Goal: Task Accomplishment & Management: Use online tool/utility

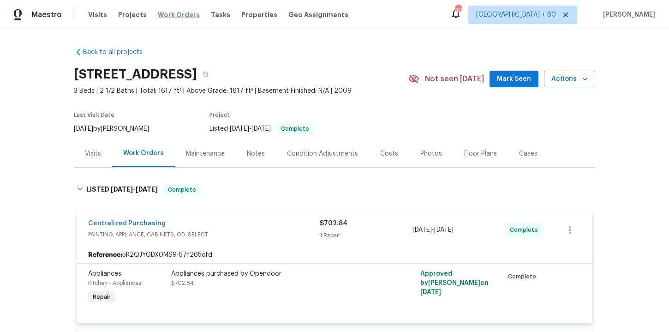
scroll to position [866, 0]
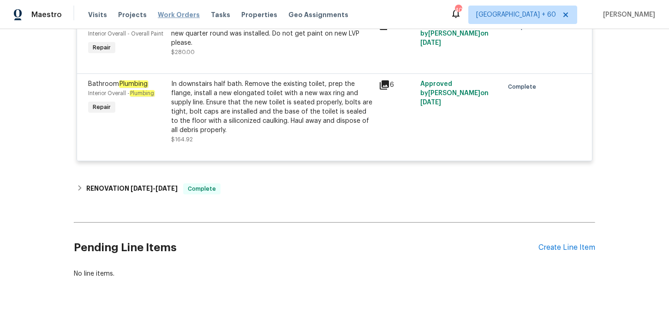
click at [168, 18] on span "Work Orders" at bounding box center [179, 14] width 42 height 9
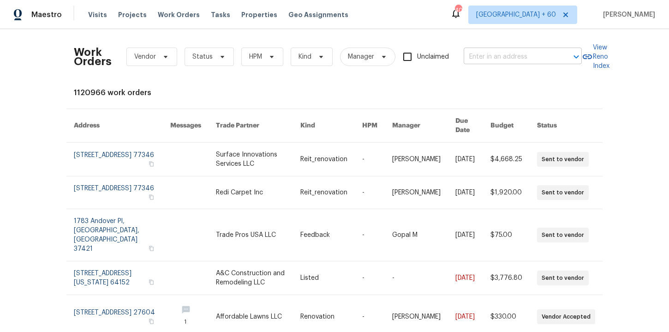
click at [500, 54] on input "text" at bounding box center [510, 57] width 92 height 14
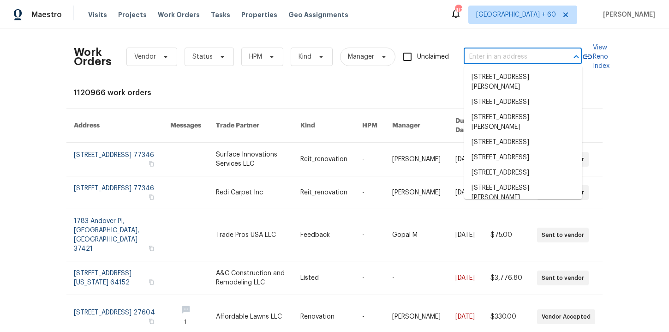
paste input "[STREET_ADDRESS][PERSON_NAME]"
type input "[STREET_ADDRESS][PERSON_NAME]"
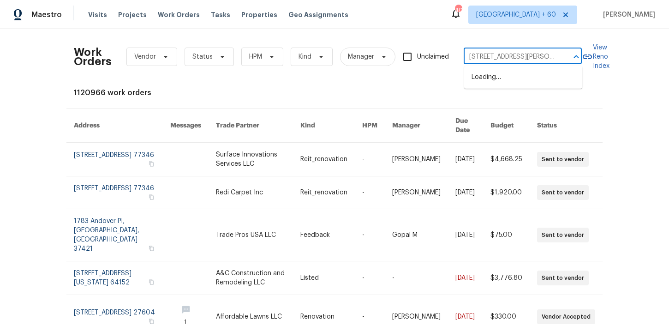
scroll to position [0, 18]
click at [510, 72] on li "[STREET_ADDRESS]" at bounding box center [523, 77] width 118 height 15
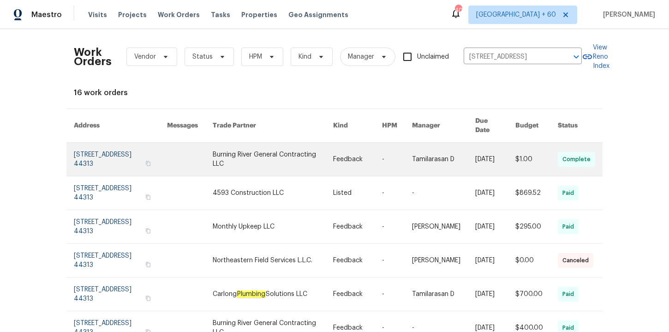
click at [108, 151] on link at bounding box center [120, 159] width 93 height 33
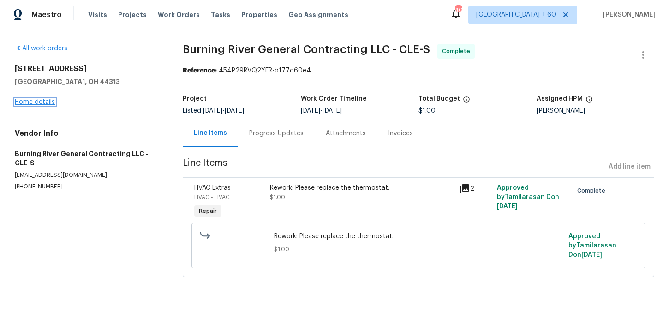
click at [48, 102] on link "Home details" at bounding box center [35, 102] width 40 height 6
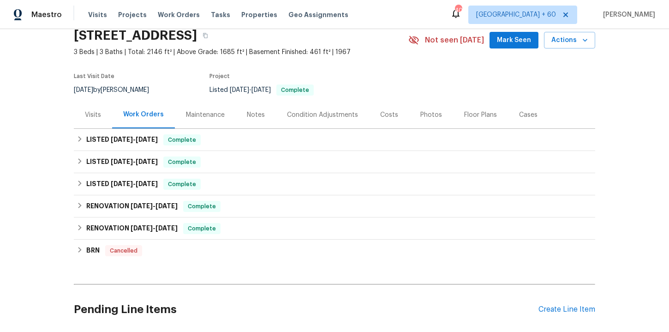
scroll to position [40, 0]
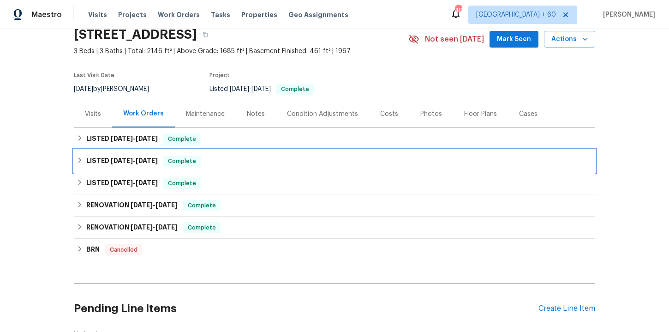
click at [271, 164] on div "LISTED [DATE] - [DATE] Complete" at bounding box center [335, 161] width 516 height 11
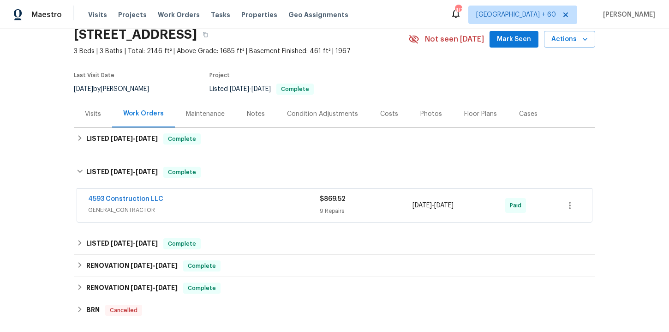
click at [277, 207] on span "GENERAL_CONTRACTOR" at bounding box center [204, 209] width 232 height 9
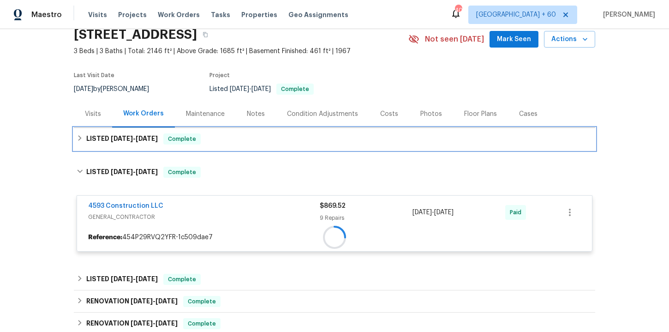
click at [250, 137] on div "LISTED [DATE] - [DATE] Complete" at bounding box center [335, 138] width 516 height 11
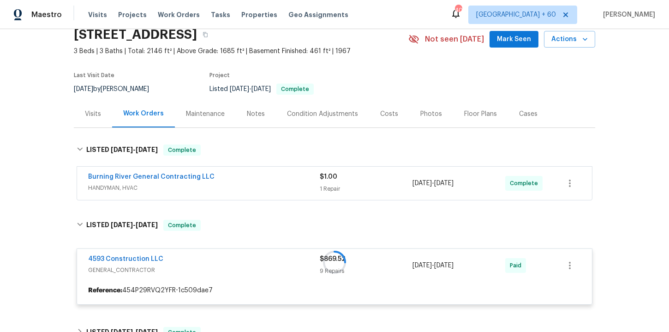
click at [259, 174] on div "Burning River General Contracting LLC" at bounding box center [204, 177] width 232 height 11
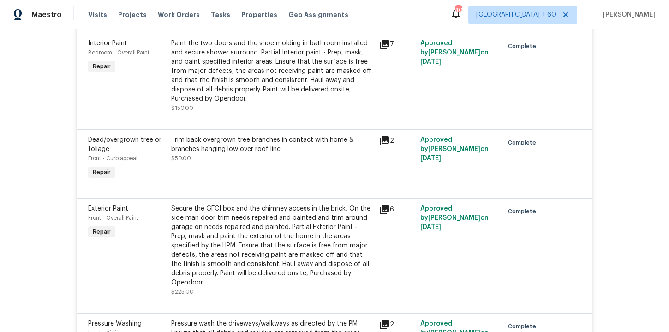
scroll to position [799, 0]
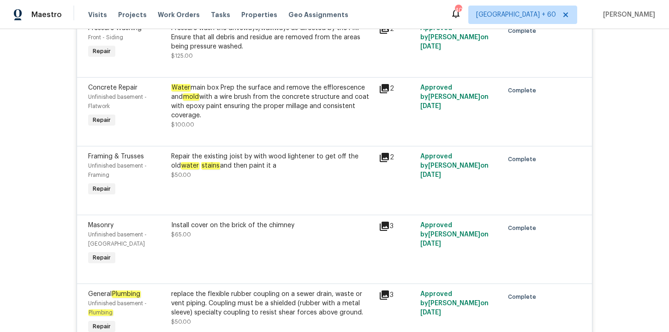
click at [257, 92] on div "Water main box Prep the surface and remove the efflorescence and mold with a wi…" at bounding box center [272, 101] width 202 height 37
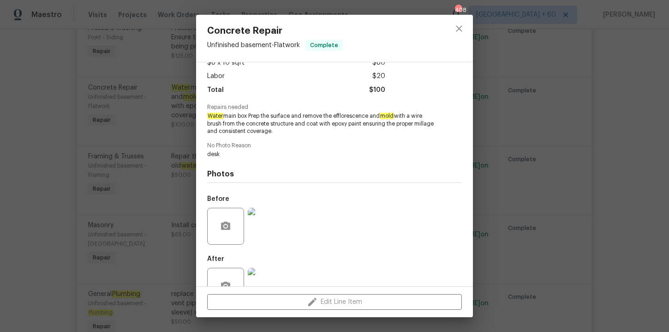
scroll to position [85, 0]
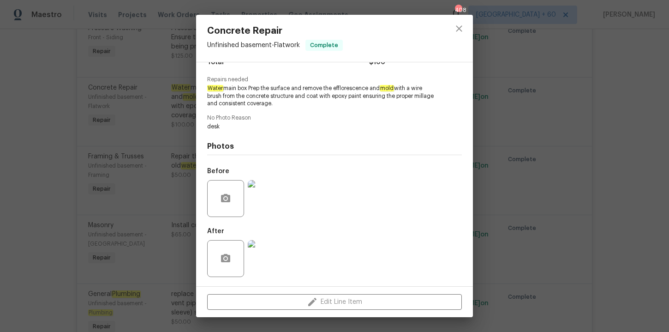
click at [269, 201] on img at bounding box center [266, 198] width 37 height 37
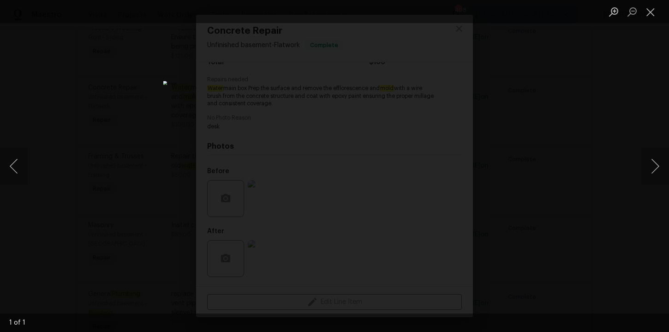
click at [518, 106] on div "Lightbox" at bounding box center [334, 166] width 669 height 332
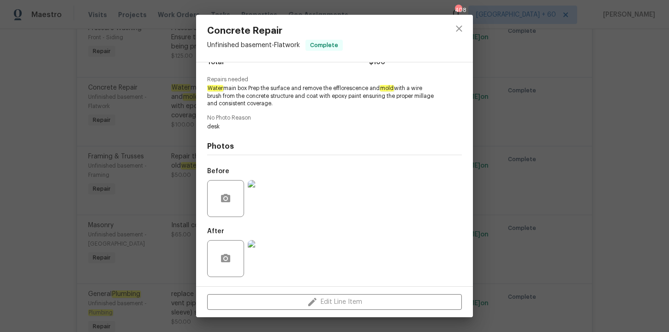
click at [272, 249] on img at bounding box center [266, 258] width 37 height 37
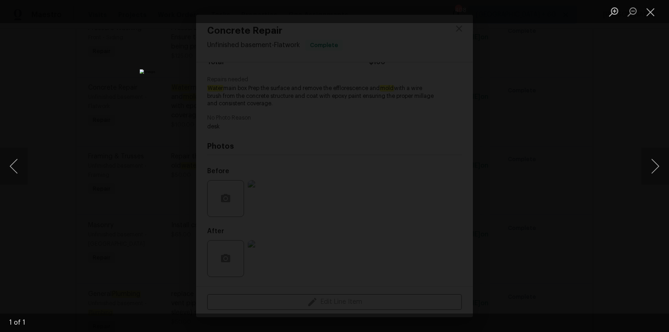
click at [531, 175] on div "Lightbox" at bounding box center [334, 166] width 669 height 332
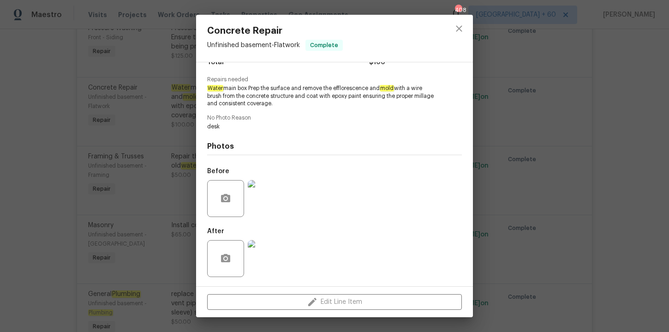
click at [518, 186] on div "Concrete Repair Unfinished basement - Flatwork Complete Vendor 4593 Constructio…" at bounding box center [334, 166] width 669 height 332
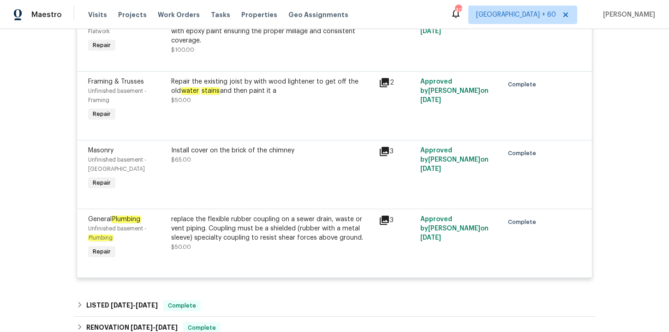
scroll to position [951, 0]
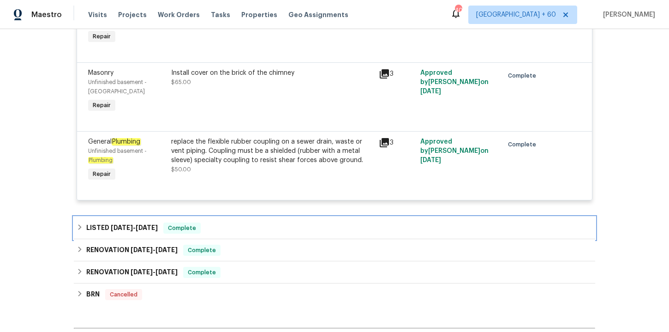
click at [226, 225] on div "LISTED [DATE] - [DATE] Complete" at bounding box center [335, 228] width 516 height 11
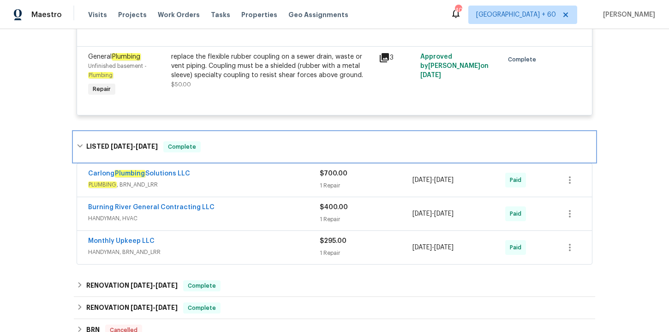
scroll to position [1101, 0]
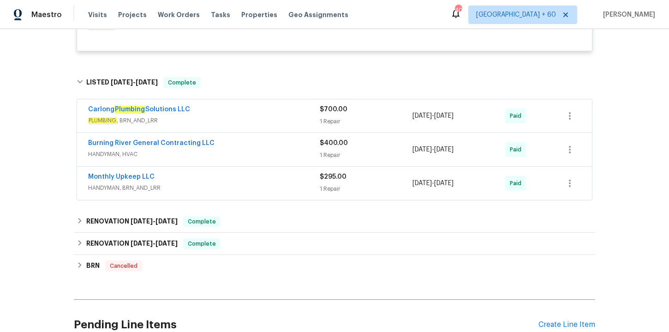
click at [221, 175] on div "Monthly Upkeep LLC" at bounding box center [204, 177] width 232 height 11
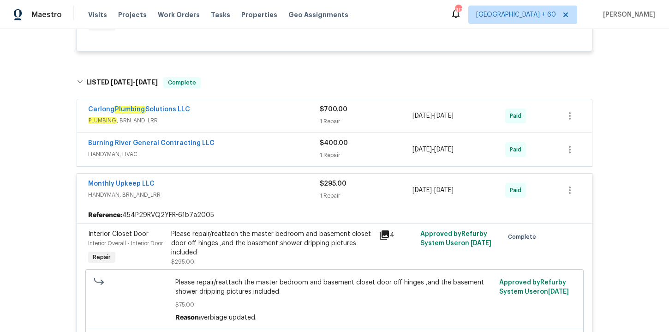
click at [217, 138] on div "Burning River General Contracting LLC" at bounding box center [204, 143] width 232 height 11
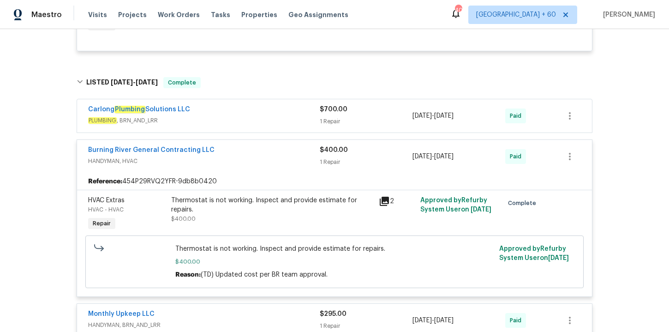
click at [241, 116] on span "PLUMBING , BRN_AND_LRR" at bounding box center [204, 120] width 232 height 9
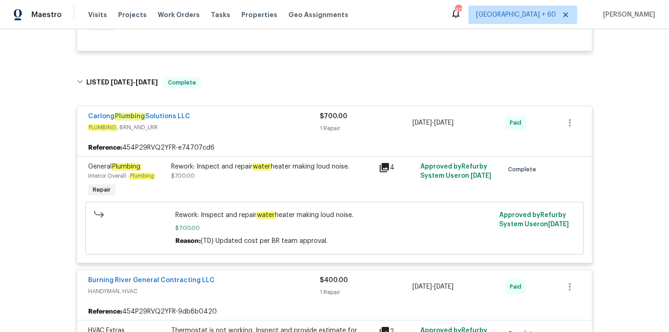
scroll to position [1409, 0]
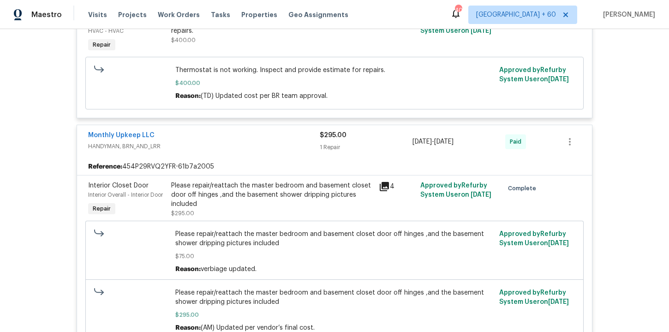
click at [259, 178] on div "Please repair/reattach the master bedroom and basement closet door off hinges ,…" at bounding box center [273, 199] width 208 height 42
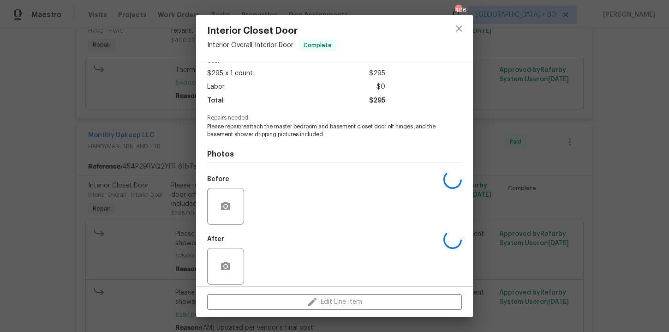
scroll to position [55, 0]
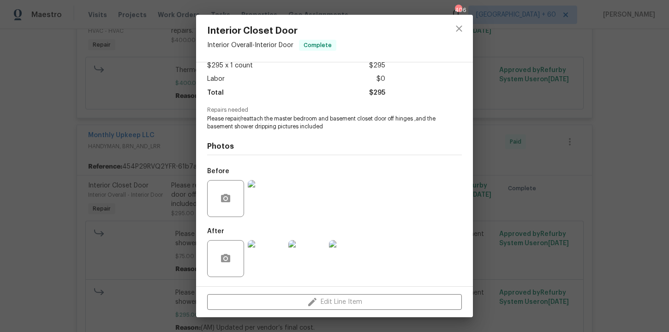
click at [274, 204] on img at bounding box center [266, 198] width 37 height 37
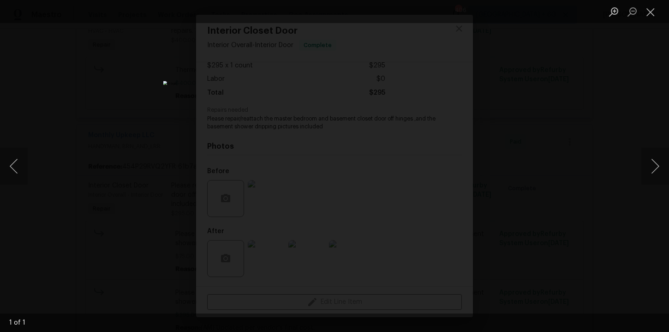
click at [531, 128] on div "Lightbox" at bounding box center [334, 166] width 669 height 332
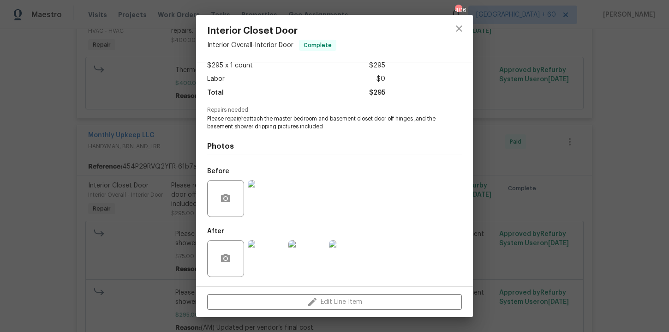
click at [261, 258] on img at bounding box center [266, 258] width 37 height 37
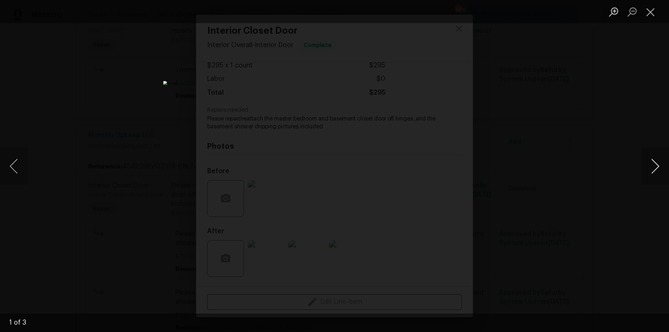
click at [655, 168] on button "Next image" at bounding box center [656, 166] width 28 height 37
click at [631, 115] on div "Lightbox" at bounding box center [334, 166] width 669 height 332
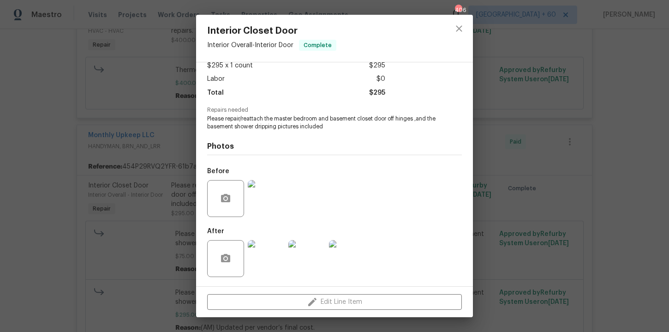
click at [631, 116] on div "Interior Closet Door Interior Overall - Interior Door Complete Vendor Monthly U…" at bounding box center [334, 166] width 669 height 332
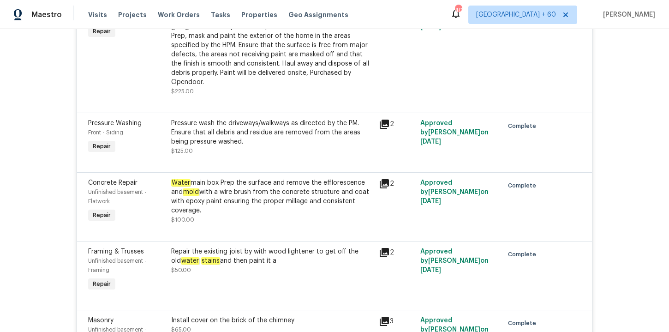
scroll to position [705, 0]
click at [174, 15] on span "Work Orders" at bounding box center [179, 14] width 42 height 9
click at [169, 15] on span "Work Orders" at bounding box center [179, 14] width 42 height 9
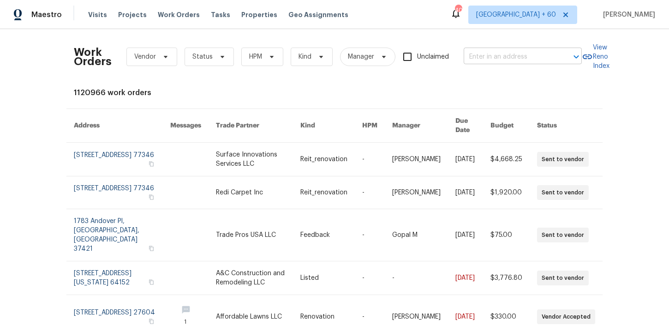
click at [480, 59] on input "text" at bounding box center [510, 57] width 92 height 14
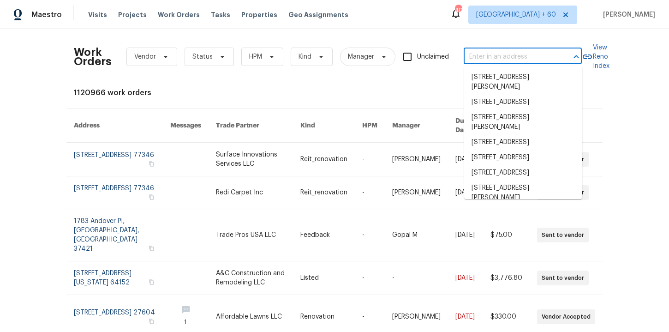
paste input "[STREET_ADDRESS][PERSON_NAME]"
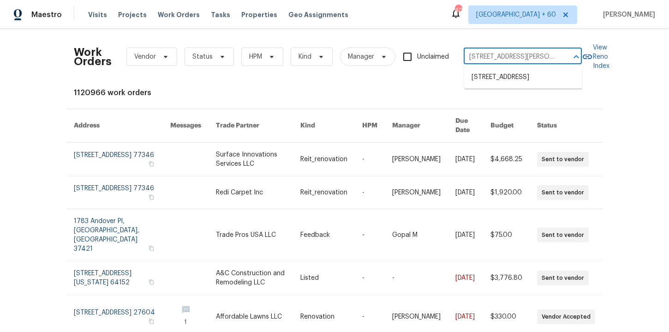
type input "[STREET_ADDRESS][PERSON_NAME]"
click at [498, 81] on li "[STREET_ADDRESS]" at bounding box center [523, 77] width 118 height 15
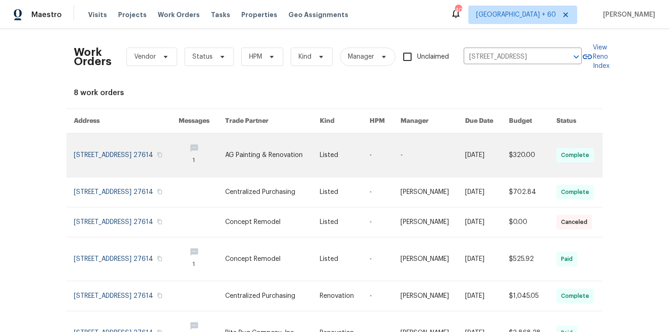
click at [131, 149] on link at bounding box center [126, 154] width 105 height 43
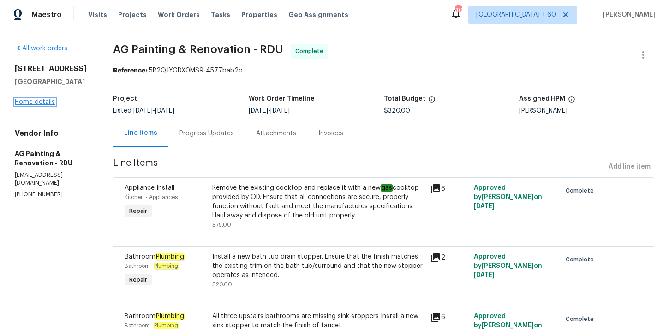
click at [48, 105] on link "Home details" at bounding box center [35, 102] width 40 height 6
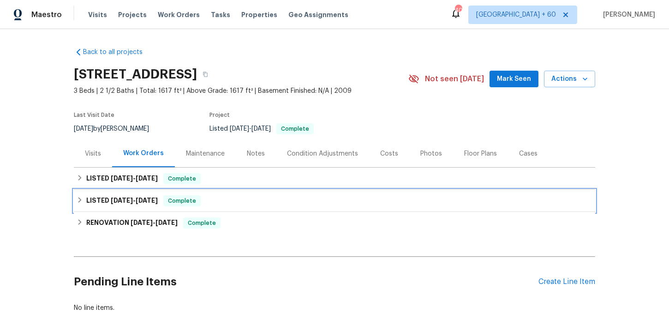
click at [324, 205] on div "LISTED [DATE] - [DATE] Complete" at bounding box center [335, 200] width 516 height 11
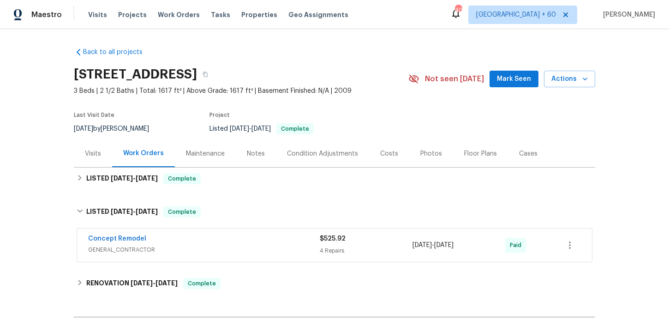
click at [322, 249] on div "4 Repairs" at bounding box center [366, 250] width 93 height 9
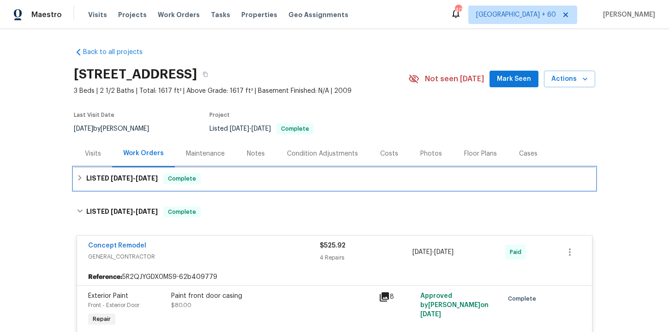
click at [302, 178] on div "LISTED [DATE] - [DATE] Complete" at bounding box center [335, 178] width 516 height 11
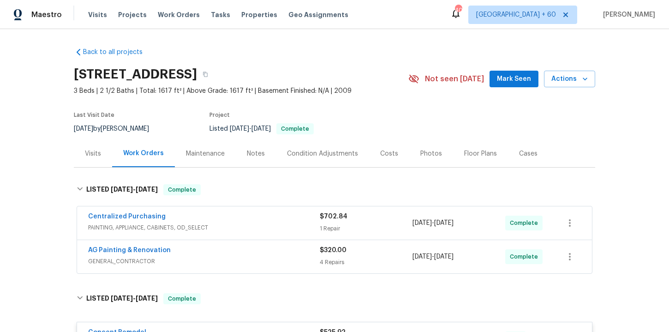
click at [302, 261] on span "GENERAL_CONTRACTOR" at bounding box center [204, 261] width 232 height 9
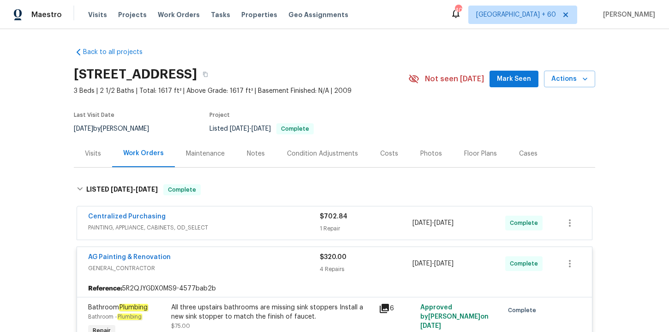
click at [273, 226] on span "PAINTING, APPLIANCE, CABINETS, OD_SELECT" at bounding box center [204, 227] width 232 height 9
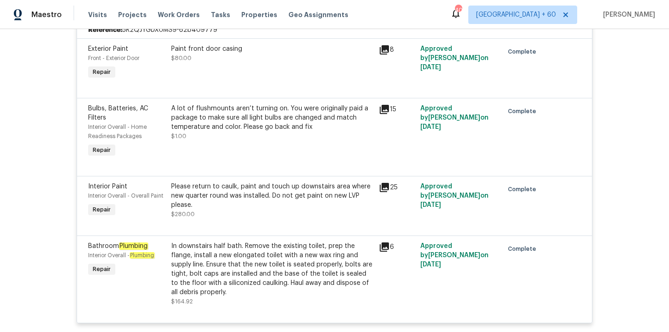
scroll to position [868, 0]
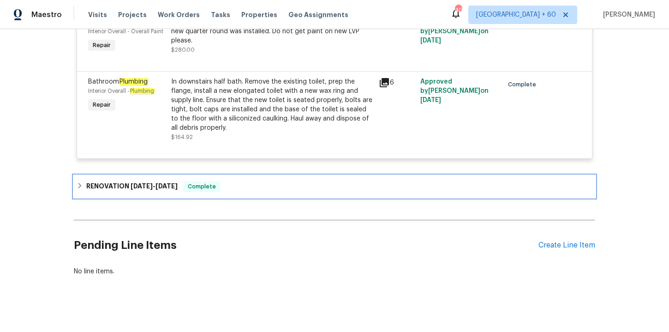
click at [239, 181] on div "RENOVATION [DATE] - [DATE] Complete" at bounding box center [335, 186] width 516 height 11
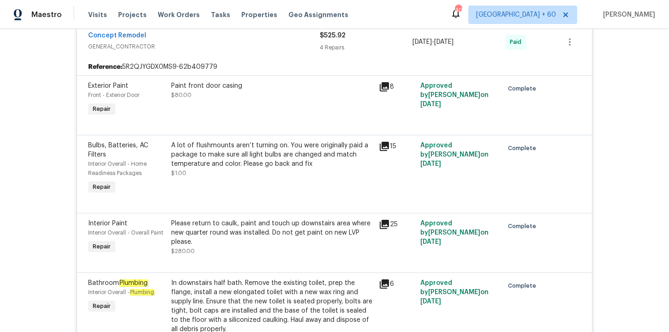
scroll to position [635, 0]
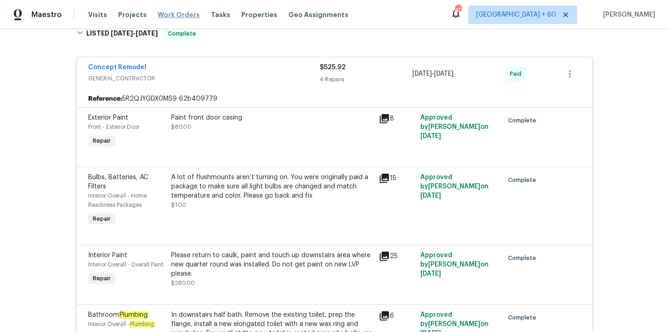
click at [179, 12] on span "Work Orders" at bounding box center [179, 14] width 42 height 9
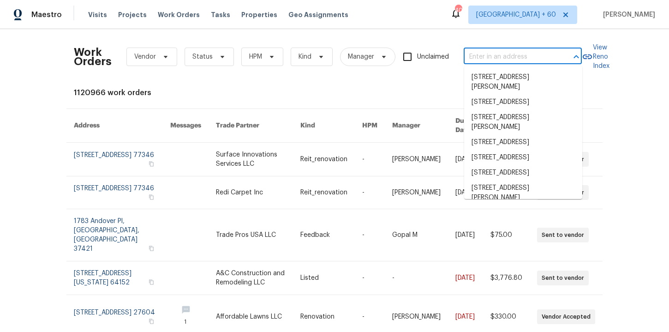
click at [503, 59] on input "text" at bounding box center [510, 57] width 92 height 14
paste input "[STREET_ADDRESS]"
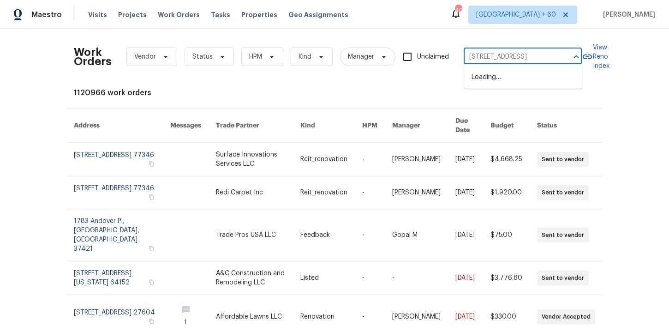
type input "[STREET_ADDRESS]"
click at [532, 80] on li "[STREET_ADDRESS]" at bounding box center [523, 77] width 118 height 15
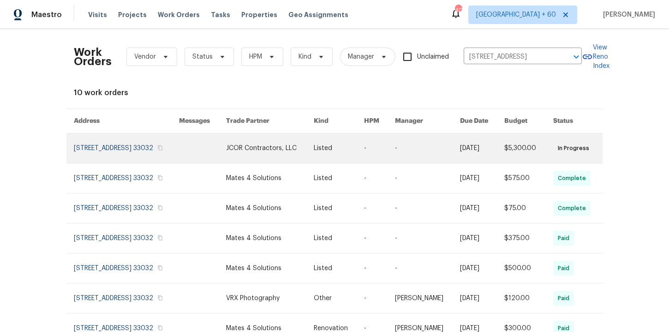
click at [114, 150] on link at bounding box center [126, 148] width 105 height 30
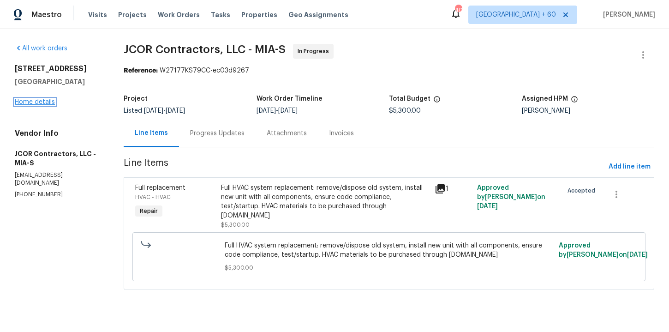
click at [47, 105] on link "Home details" at bounding box center [35, 102] width 40 height 6
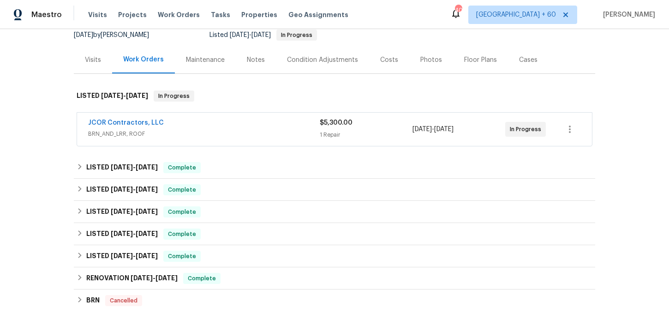
scroll to position [102, 0]
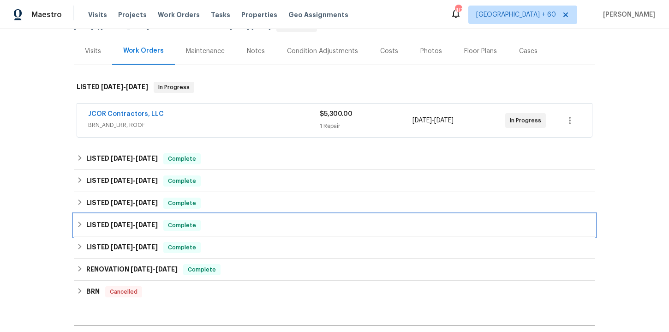
click at [217, 225] on div "LISTED [DATE] - [DATE] Complete" at bounding box center [335, 225] width 516 height 11
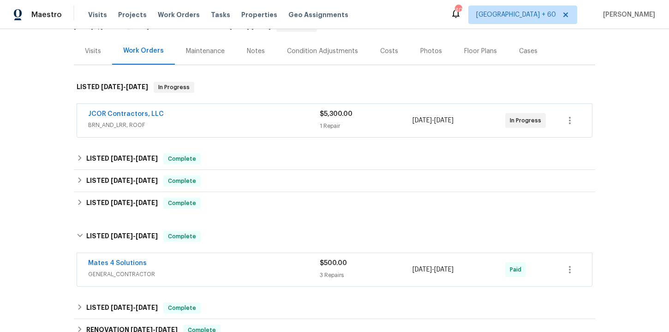
click at [240, 271] on span "GENERAL_CONTRACTOR" at bounding box center [204, 274] width 232 height 9
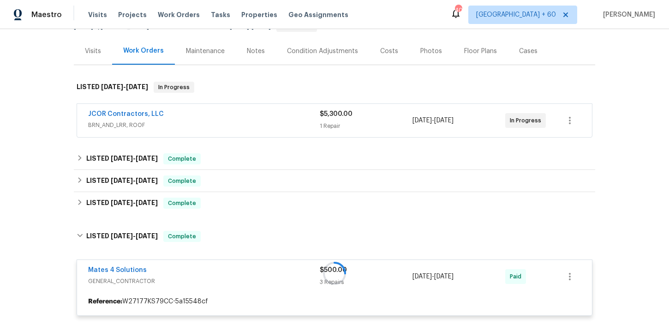
click at [228, 220] on div "Back to all projects [STREET_ADDRESS] 3 Beds | 2 1/2 Baths | Total: 1657 ft² | …" at bounding box center [335, 269] width 522 height 662
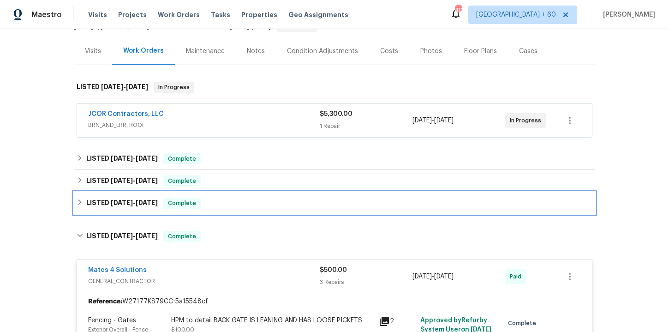
click at [229, 209] on div "LISTED [DATE] - [DATE] Complete" at bounding box center [335, 203] width 522 height 22
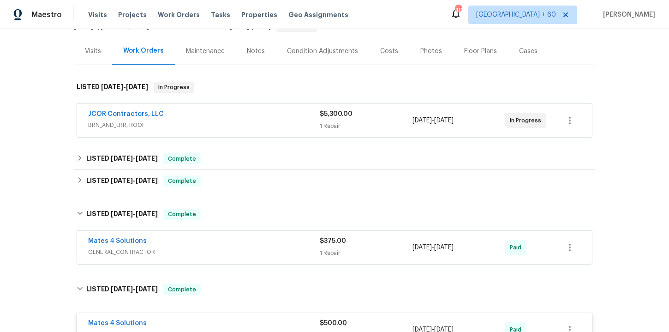
click at [246, 257] on div "Mates 4 Solutions GENERAL_CONTRACTOR" at bounding box center [204, 247] width 232 height 22
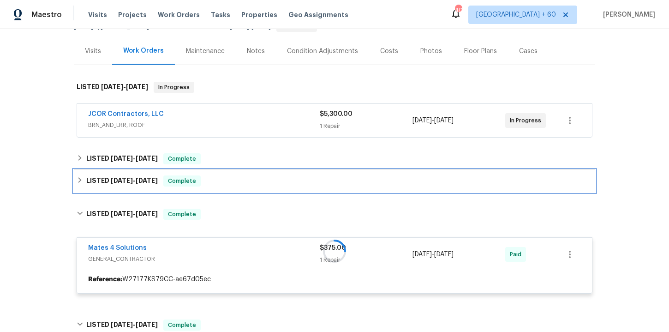
click at [231, 184] on div "LISTED [DATE] - [DATE] Complete" at bounding box center [335, 180] width 516 height 11
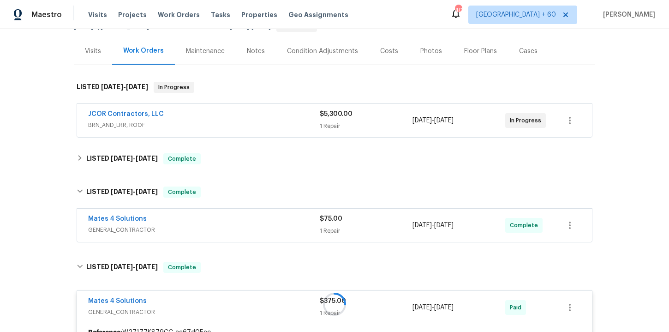
click at [241, 223] on div "Mates 4 Solutions" at bounding box center [204, 219] width 232 height 11
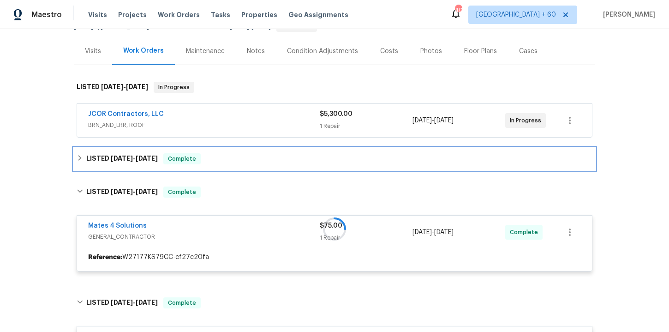
click at [237, 157] on div "LISTED [DATE] - [DATE] Complete" at bounding box center [335, 158] width 516 height 11
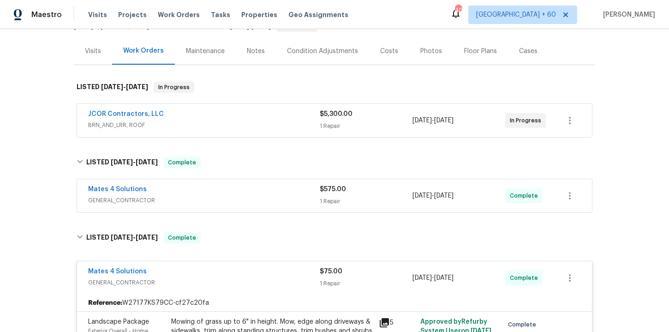
click at [253, 209] on div "Mates 4 Solutions GENERAL_CONTRACTOR $575.00 1 Repair [DATE] - [DATE] Complete" at bounding box center [334, 195] width 515 height 33
click at [252, 204] on span "GENERAL_CONTRACTOR" at bounding box center [204, 200] width 232 height 9
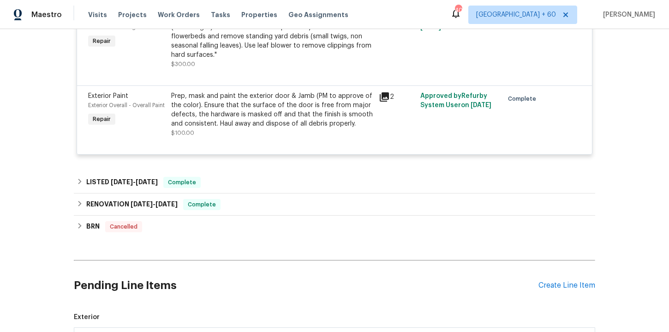
scroll to position [1182, 0]
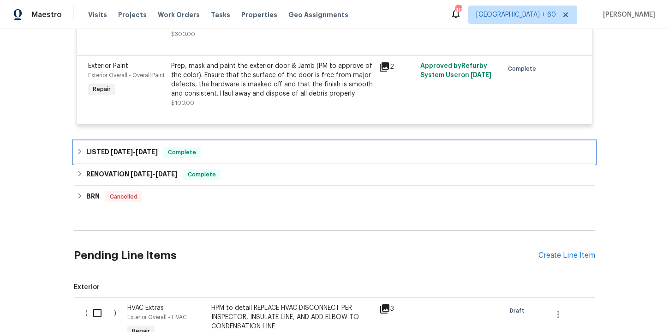
click at [236, 154] on div "LISTED [DATE] - [DATE] Complete" at bounding box center [335, 152] width 516 height 11
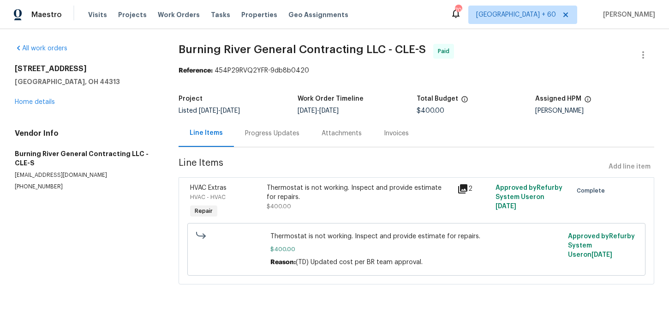
click at [279, 132] on div "Progress Updates" at bounding box center [272, 133] width 54 height 9
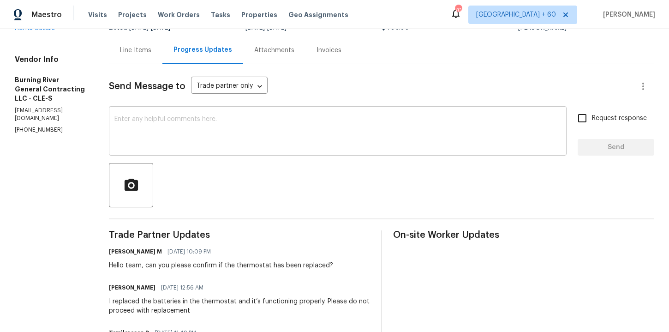
scroll to position [53, 0]
